Goal: Information Seeking & Learning: Check status

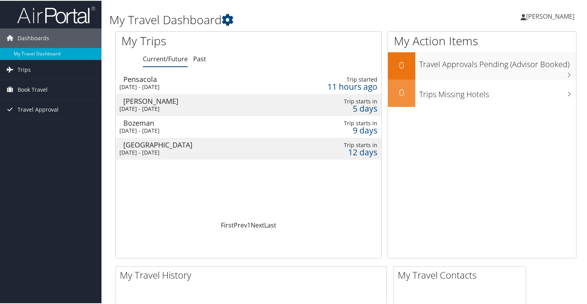
click at [137, 100] on div "[PERSON_NAME]" at bounding box center [197, 100] width 149 height 7
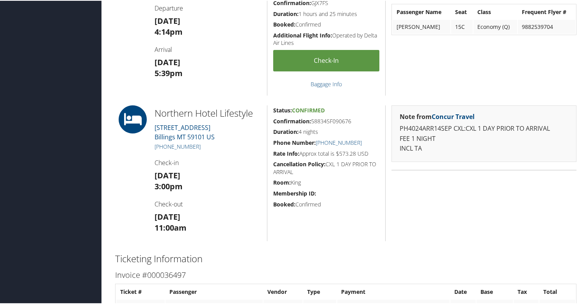
scroll to position [514, 0]
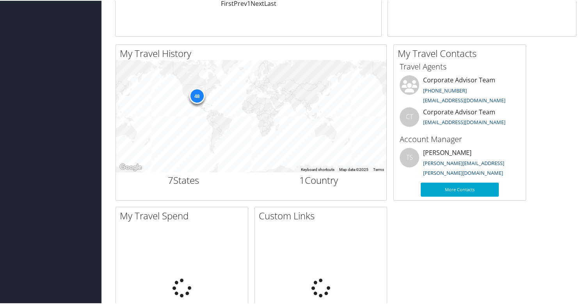
scroll to position [291, 0]
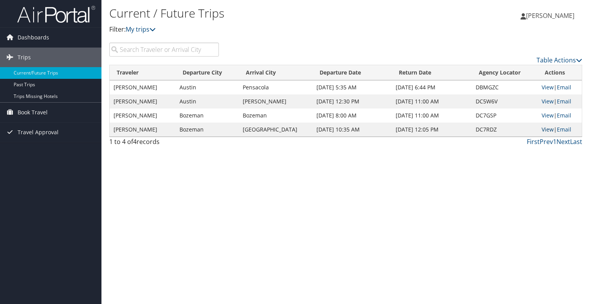
click at [542, 128] on link "View" at bounding box center [548, 129] width 12 height 7
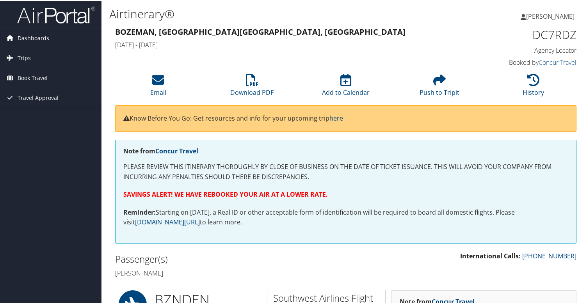
click at [39, 36] on span "Dashboards" at bounding box center [34, 38] width 32 height 20
